Goal: Obtain resource: Obtain resource

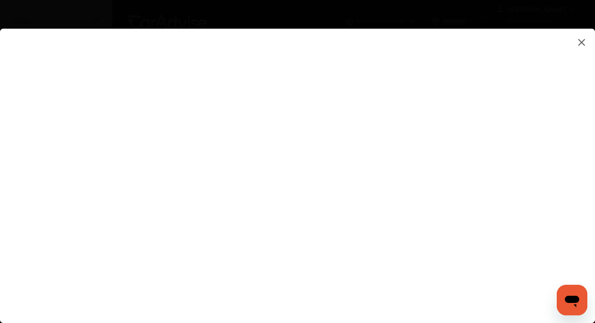
click at [183, 56] on flutter-view at bounding box center [297, 166] width 595 height 275
click at [182, 59] on flutter-view at bounding box center [297, 166] width 595 height 275
click at [582, 43] on img at bounding box center [581, 42] width 11 height 12
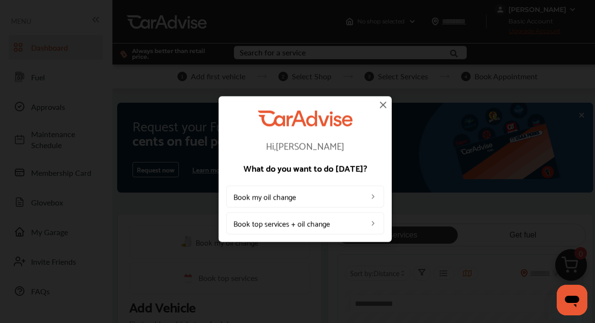
click at [385, 104] on img at bounding box center [382, 104] width 11 height 11
